Goal: Information Seeking & Learning: Learn about a topic

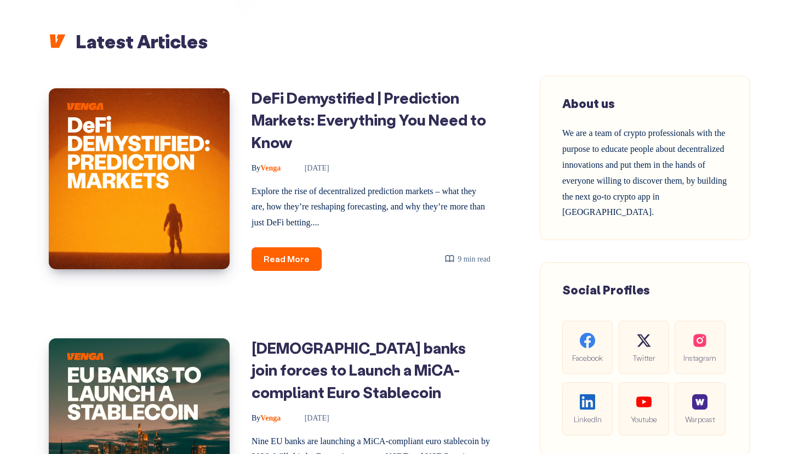
scroll to position [398, 0]
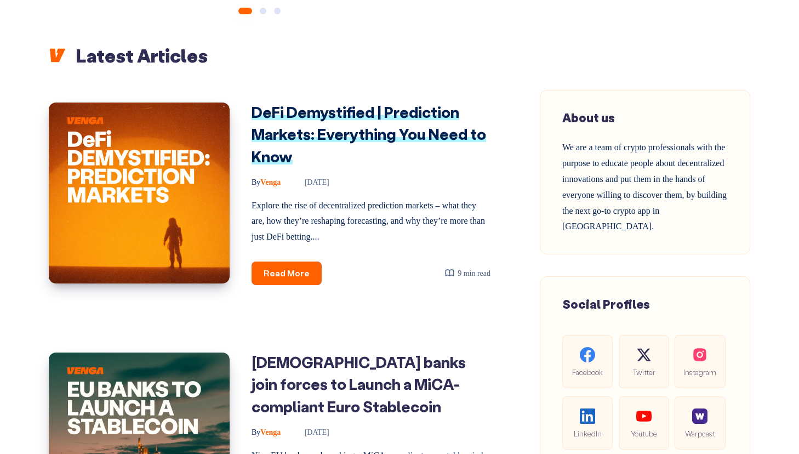
click at [354, 130] on link "DeFi Demystified | Prediction Markets: Everything You Need to Know" at bounding box center [368, 134] width 234 height 64
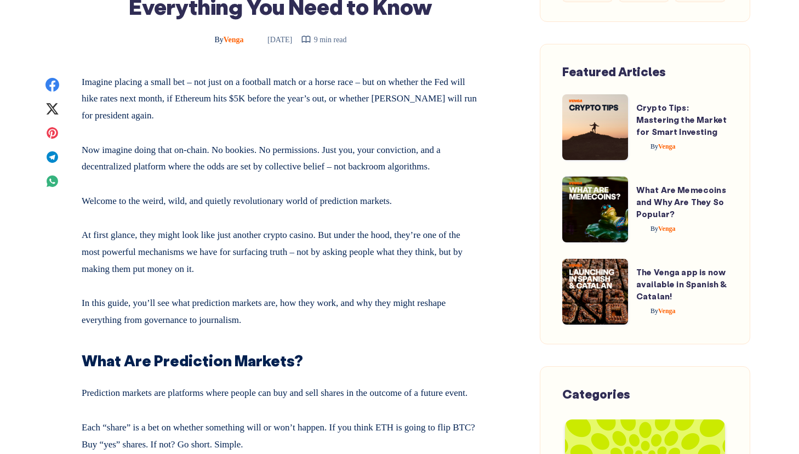
scroll to position [486, 0]
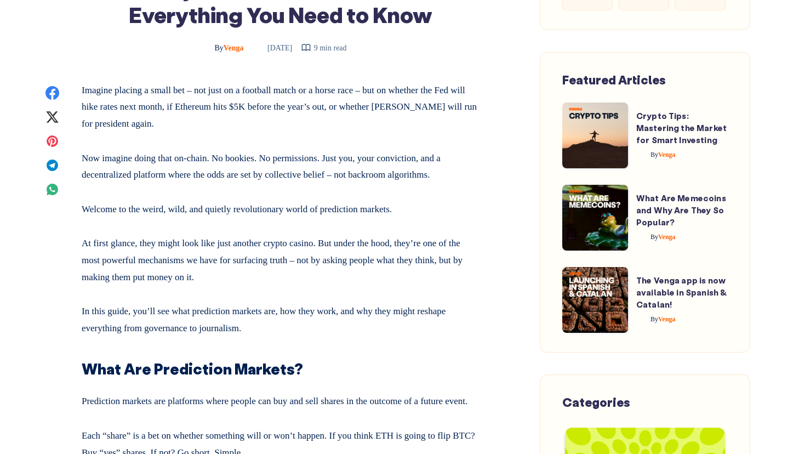
click at [238, 305] on p "In this guide, you’ll see what prediction markets are, how they work, and why t…" at bounding box center [281, 318] width 398 height 38
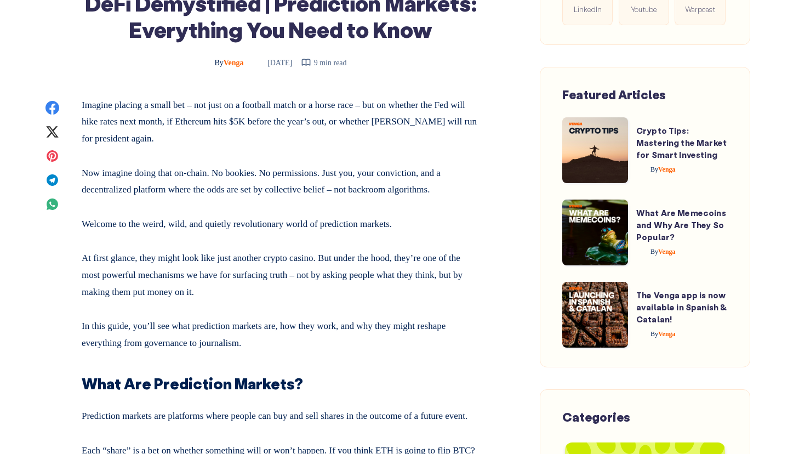
scroll to position [436, 0]
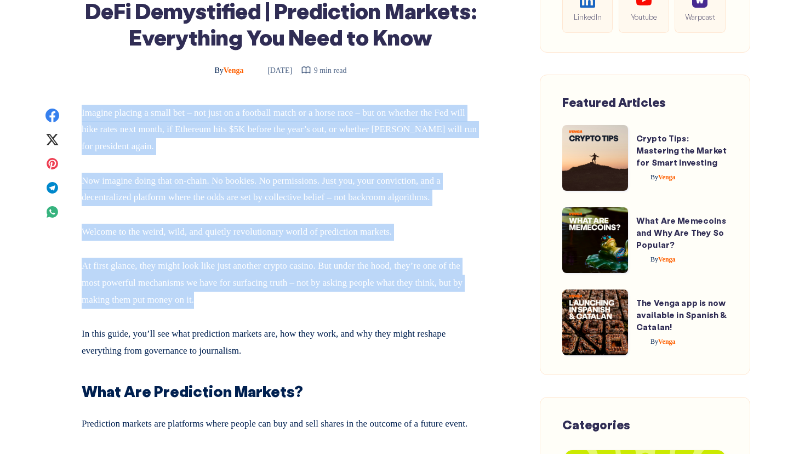
drag, startPoint x: 267, startPoint y: 303, endPoint x: 78, endPoint y: 113, distance: 268.1
copy div "Imagine placing a small bet – not just on a football match or a horse race – bu…"
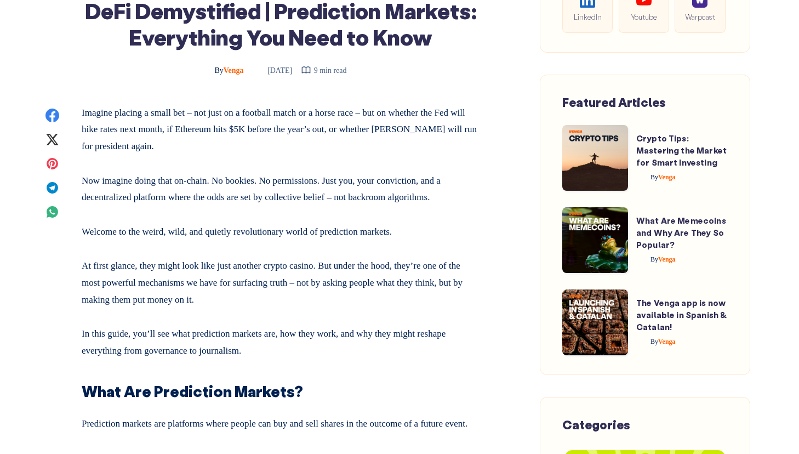
click at [258, 179] on p "Now imagine doing that on-chain. No bookies. No permissions. Just you, your con…" at bounding box center [281, 187] width 398 height 38
